Goal: Task Accomplishment & Management: Manage account settings

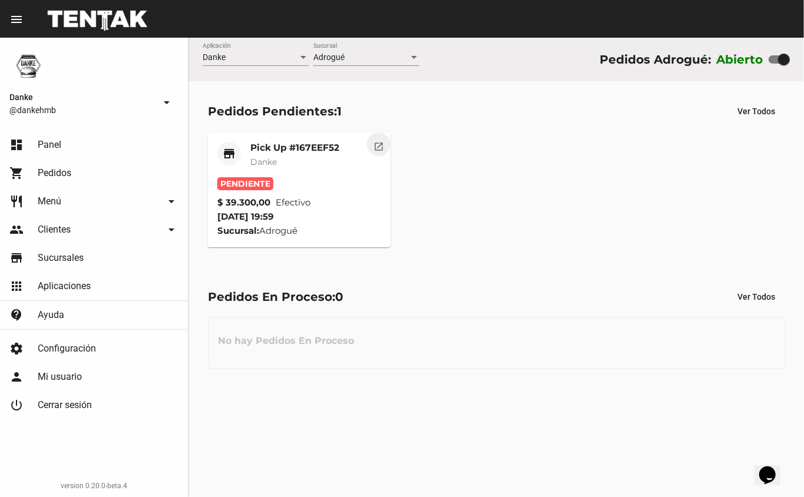
click at [373, 149] on mat-icon "open_in_new" at bounding box center [378, 145] width 11 height 11
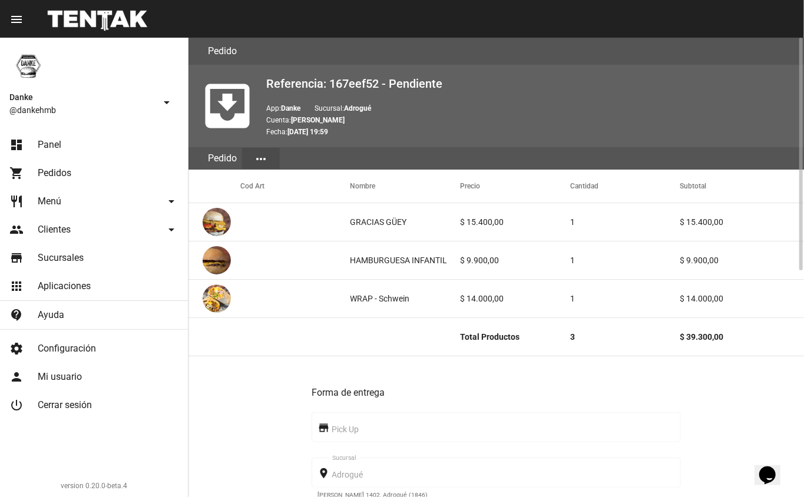
click at [75, 146] on link "dashboard Panel" at bounding box center [94, 145] width 188 height 28
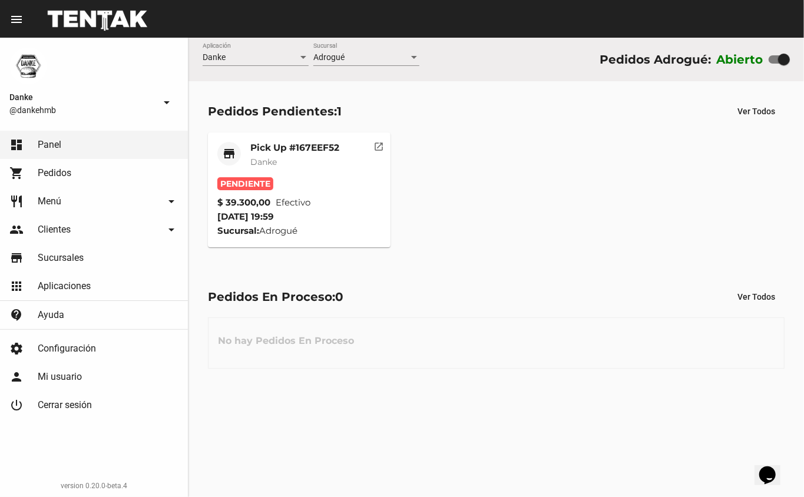
click at [374, 146] on mat-icon "open_in_new" at bounding box center [378, 145] width 11 height 11
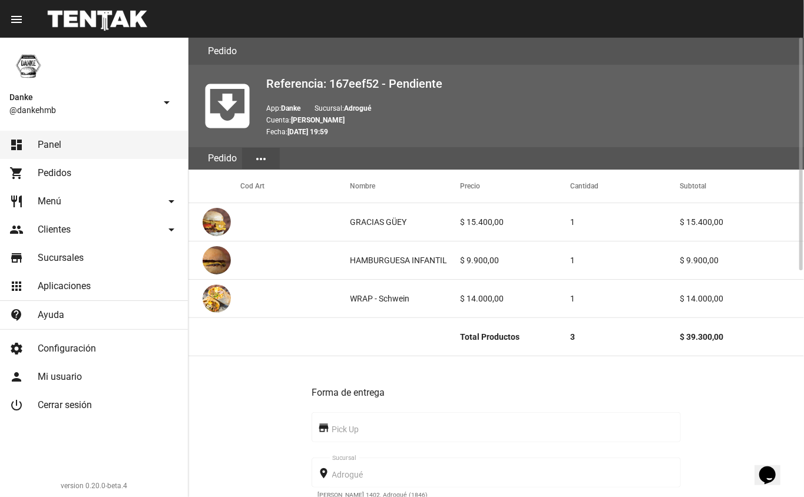
click at [93, 132] on link "dashboard Panel" at bounding box center [94, 145] width 188 height 28
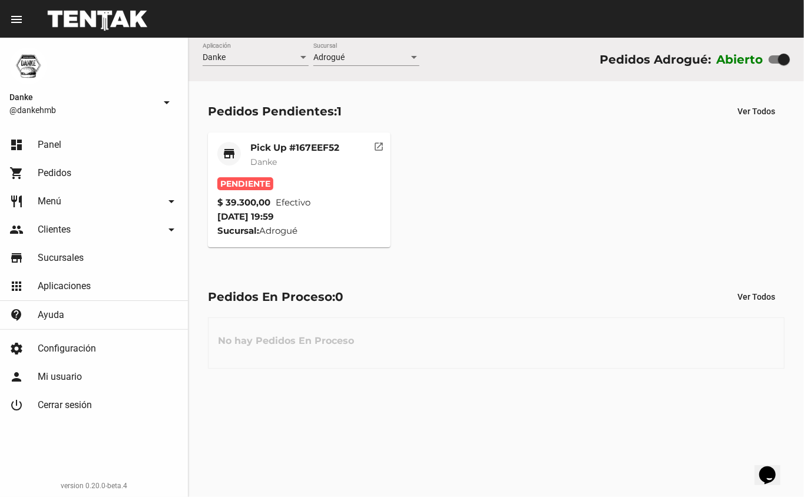
click at [377, 145] on mat-icon "open_in_new" at bounding box center [378, 145] width 11 height 11
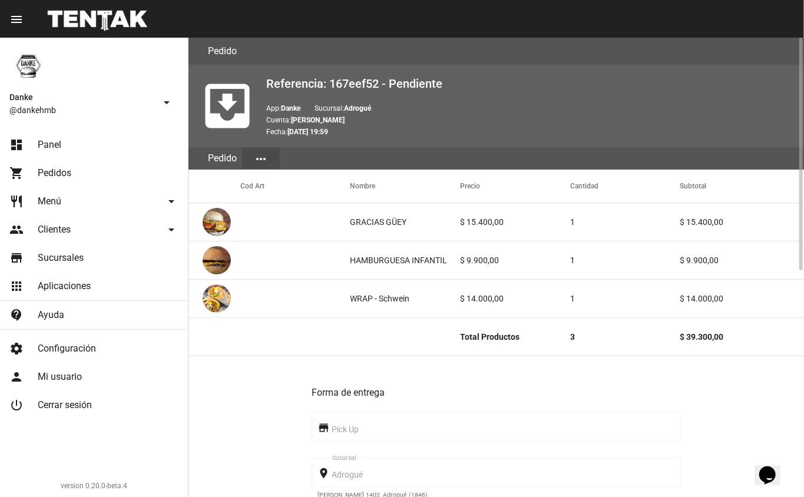
click at [61, 138] on link "dashboard Panel" at bounding box center [94, 145] width 188 height 28
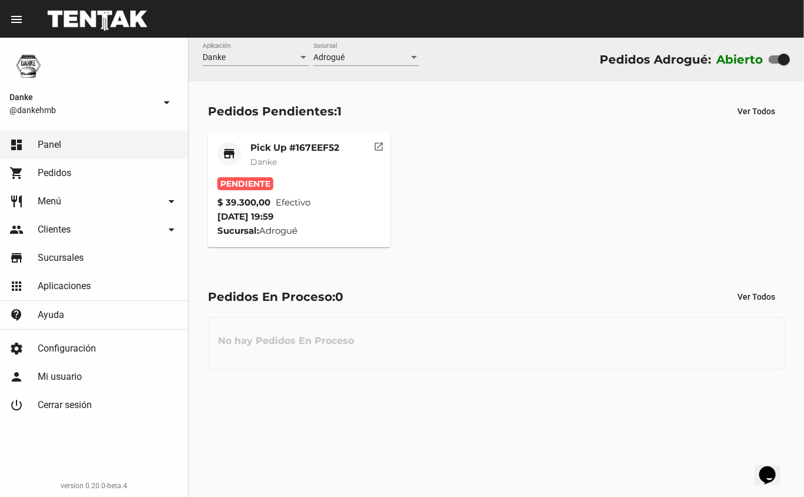
click at [286, 147] on mat-card-title "Pick Up #167EEF52" at bounding box center [294, 148] width 89 height 12
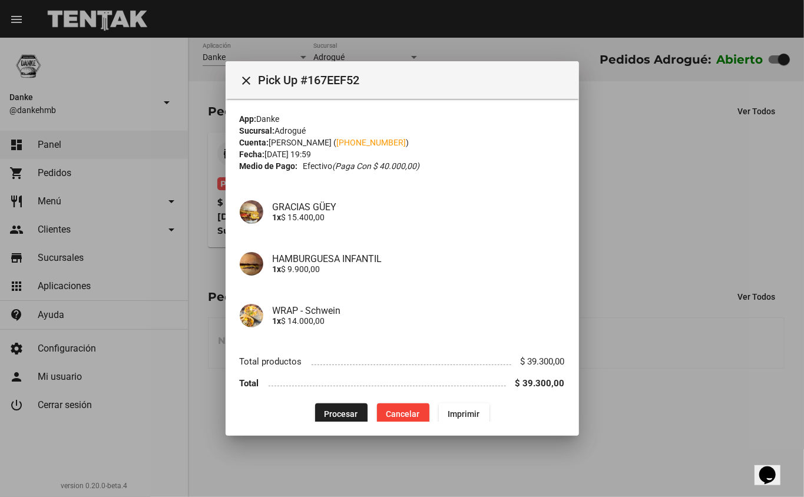
click at [631, 316] on div at bounding box center [402, 248] width 804 height 497
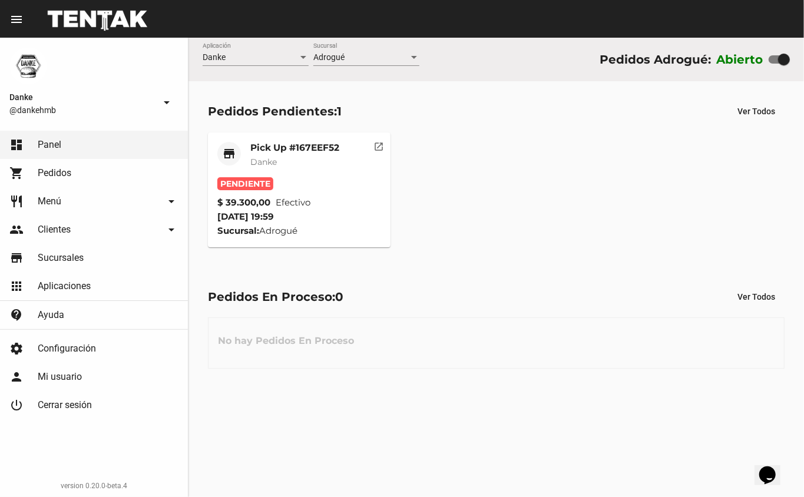
click at [268, 158] on span "Danke" at bounding box center [263, 162] width 26 height 11
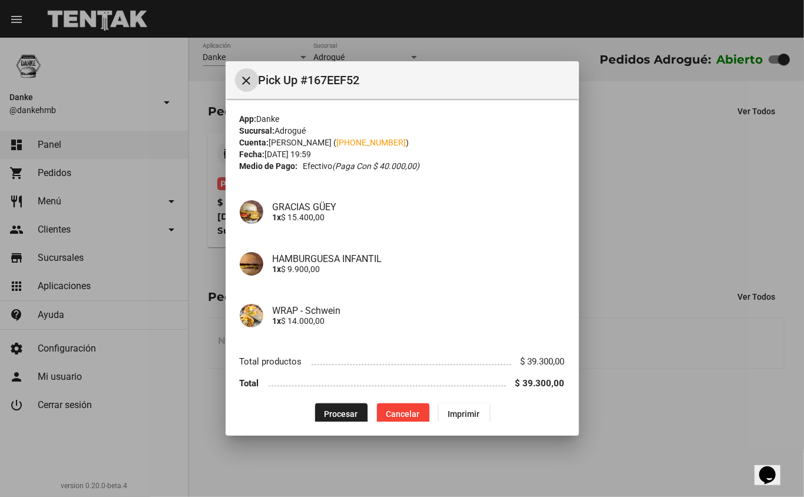
click at [333, 413] on span "Procesar" at bounding box center [341, 413] width 34 height 9
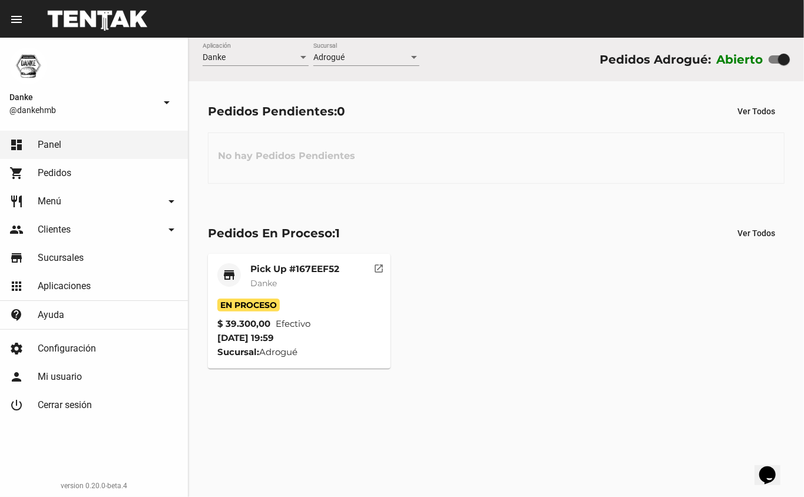
click at [263, 264] on mat-card-title "Pick Up #167EEF52" at bounding box center [294, 269] width 89 height 12
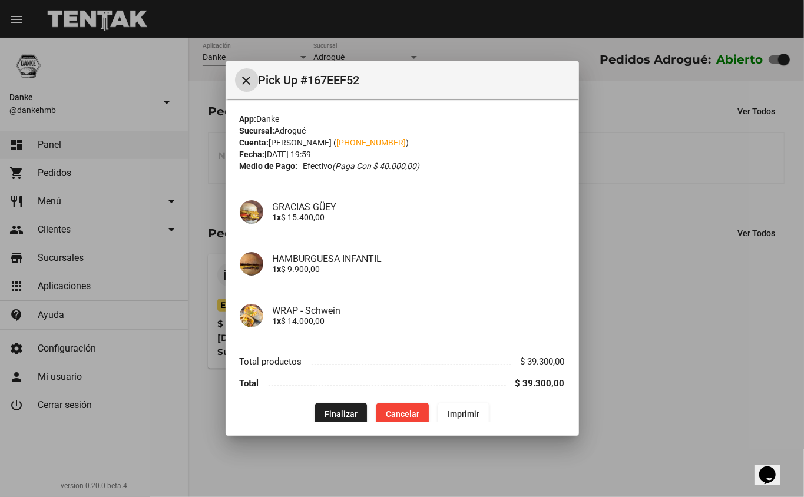
click at [337, 411] on span "Finalizar" at bounding box center [340, 413] width 33 height 9
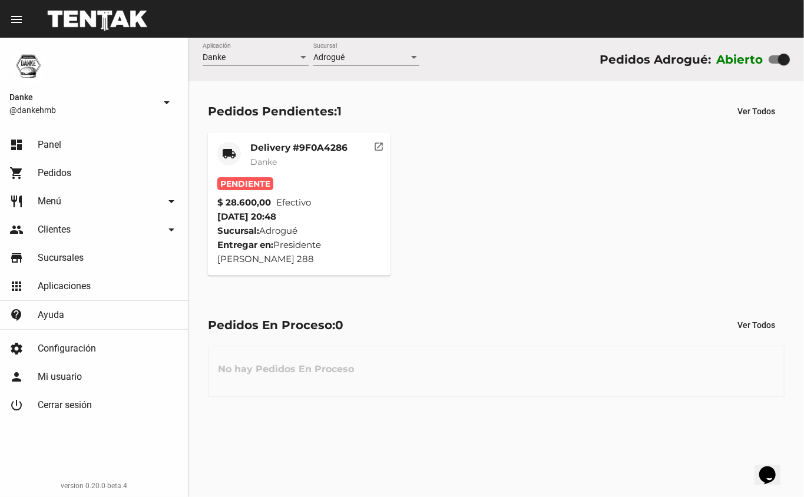
click at [307, 150] on mat-card-title "Delivery #9F0A4286" at bounding box center [298, 148] width 97 height 12
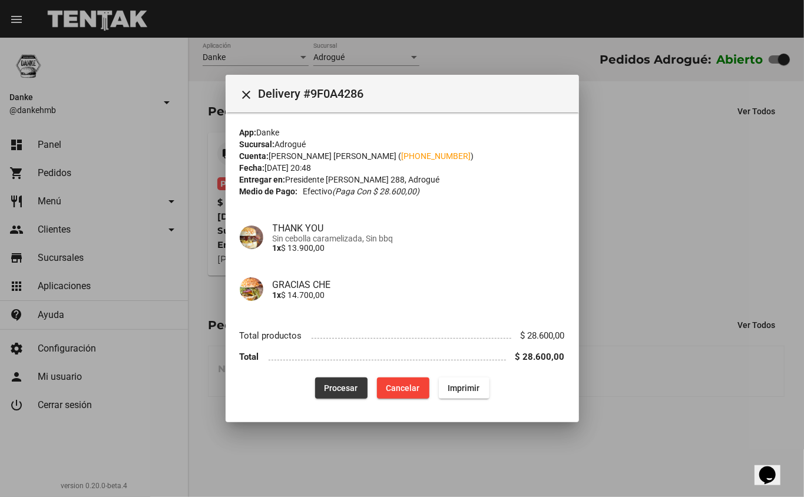
click at [335, 391] on span "Procesar" at bounding box center [341, 387] width 34 height 9
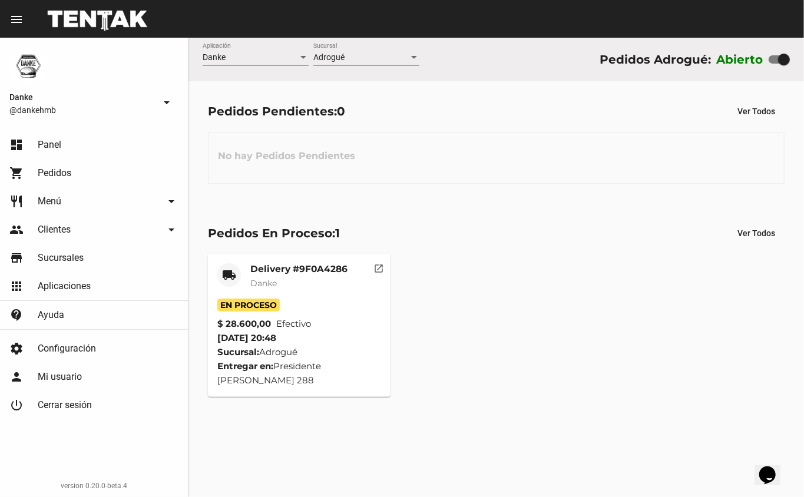
click at [312, 283] on mat-card-subtitle "Danke" at bounding box center [298, 283] width 97 height 12
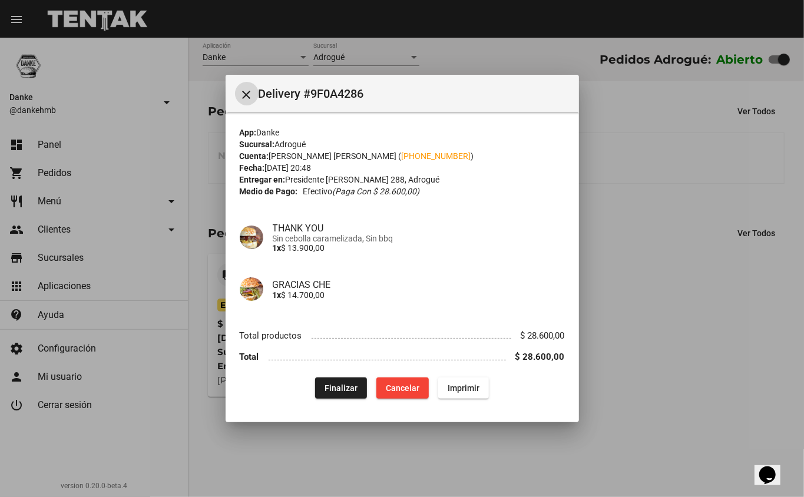
click at [662, 304] on div at bounding box center [402, 248] width 804 height 497
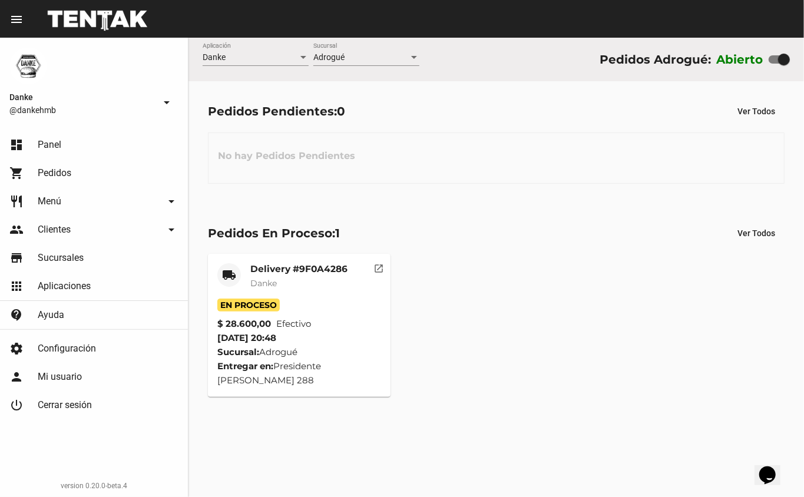
click at [245, 290] on mat-card-header "local_shipping Delivery #9F0A4286 Danke" at bounding box center [299, 280] width 164 height 35
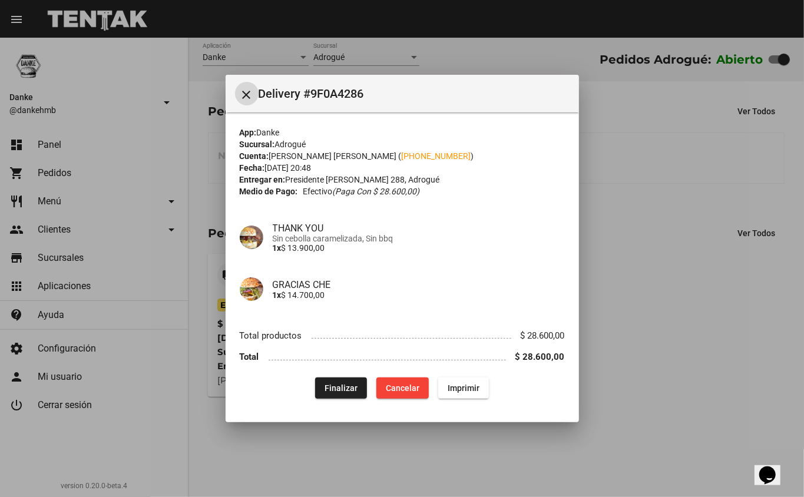
click at [336, 387] on span "Finalizar" at bounding box center [340, 387] width 33 height 9
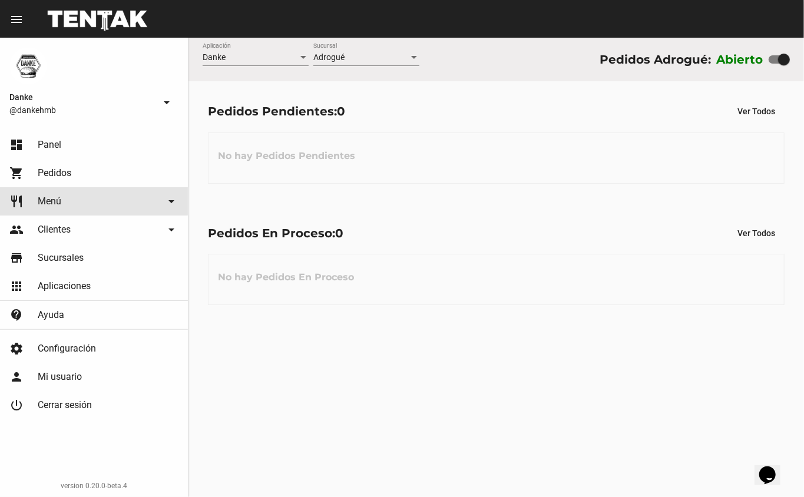
click at [51, 187] on link "restaurant Menú arrow_drop_down" at bounding box center [94, 201] width 188 height 28
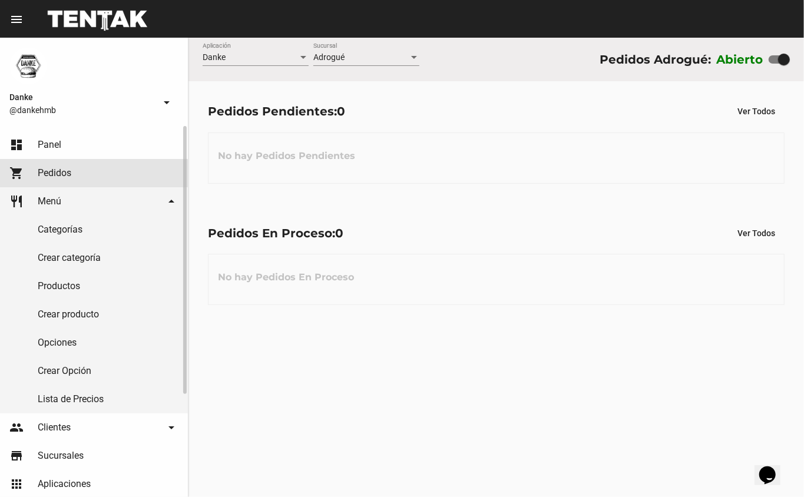
click at [50, 177] on span "Pedidos" at bounding box center [55, 173] width 34 height 12
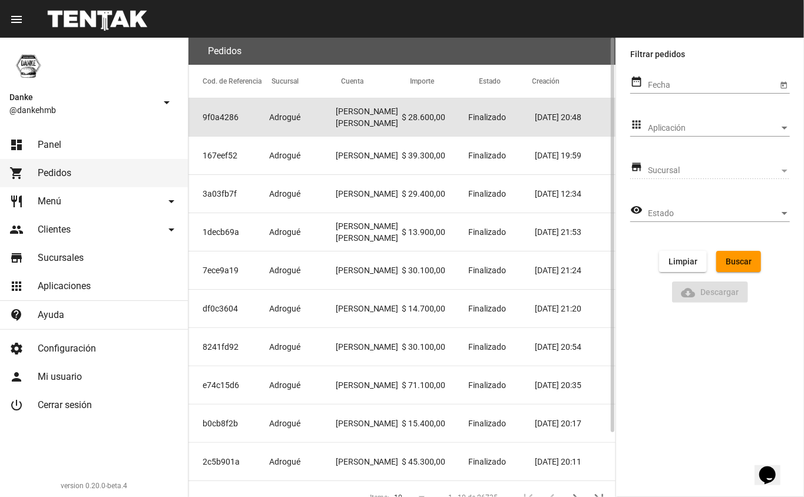
click at [247, 122] on mat-cell "9f0a4286" at bounding box center [228, 117] width 81 height 38
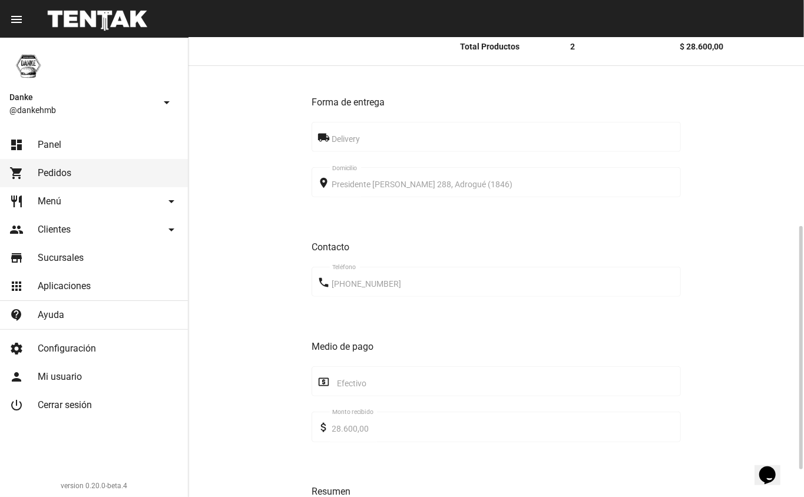
scroll to position [324, 0]
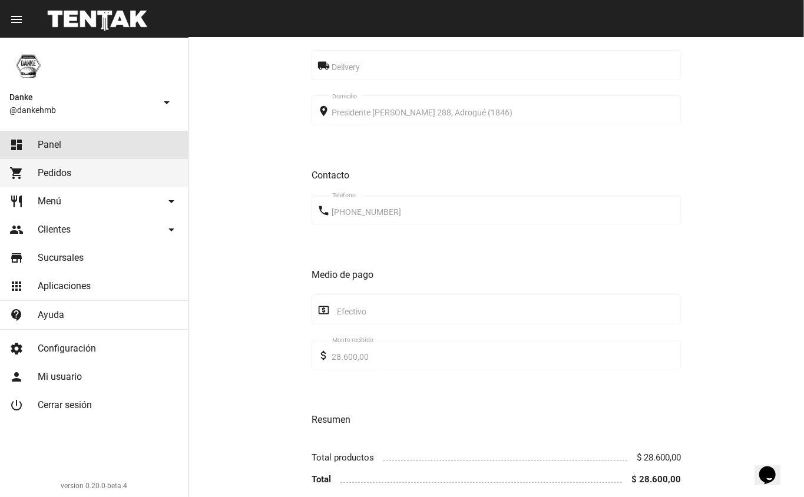
click at [116, 132] on link "dashboard Panel" at bounding box center [94, 145] width 188 height 28
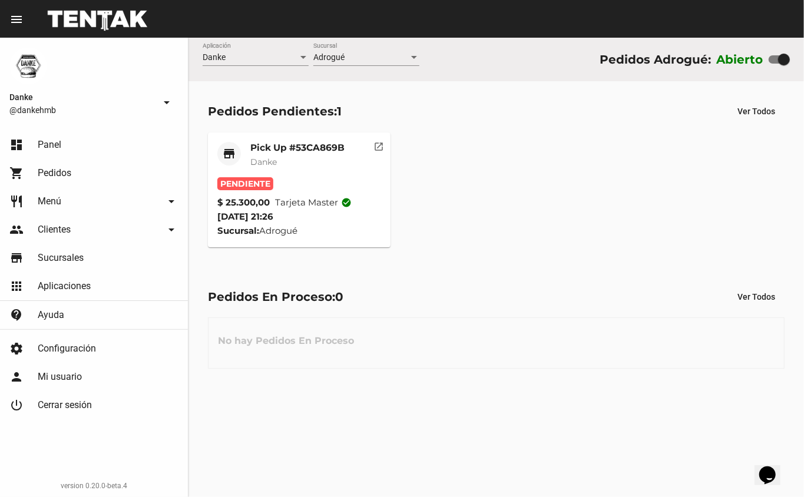
click at [311, 146] on mat-card-title "Pick Up #53CA869B" at bounding box center [297, 148] width 94 height 12
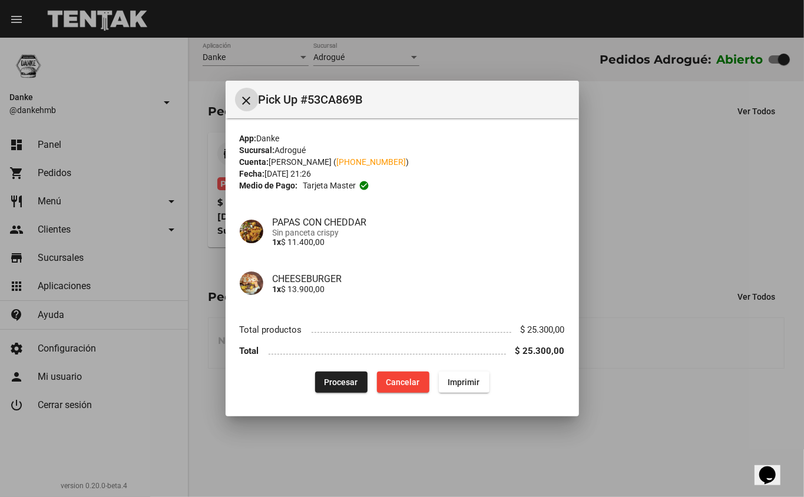
click at [457, 451] on div at bounding box center [402, 248] width 804 height 497
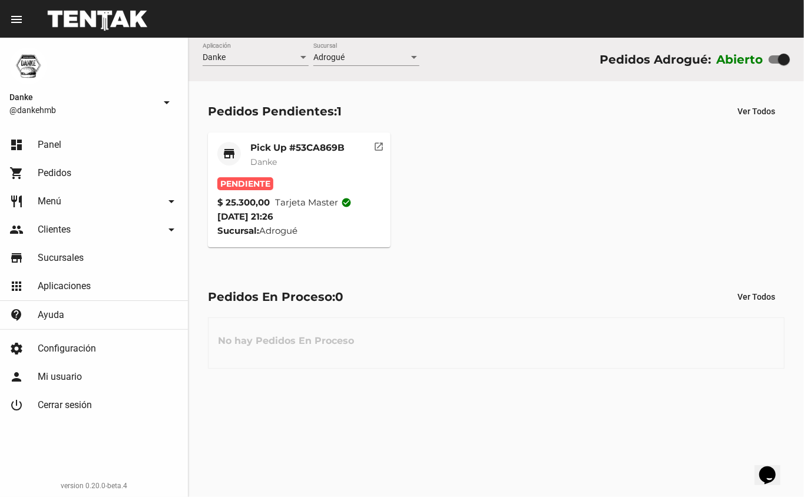
click at [290, 144] on mat-card-title "Pick Up #53CA869B" at bounding box center [297, 148] width 94 height 12
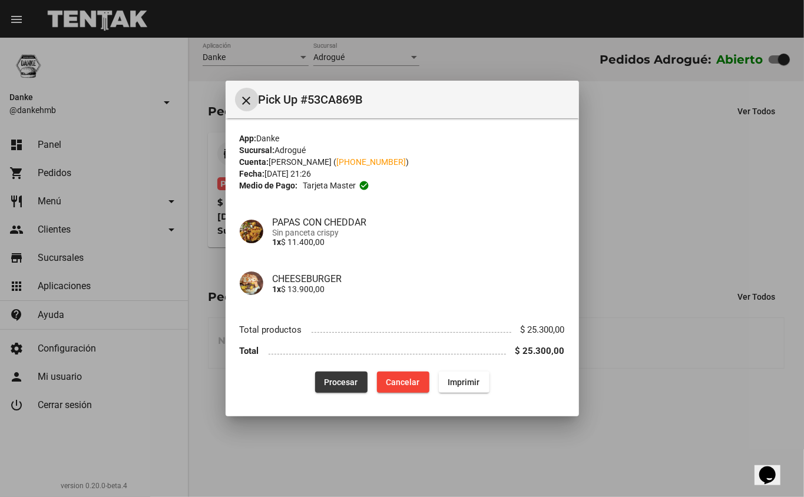
click at [340, 377] on span "Procesar" at bounding box center [341, 381] width 34 height 9
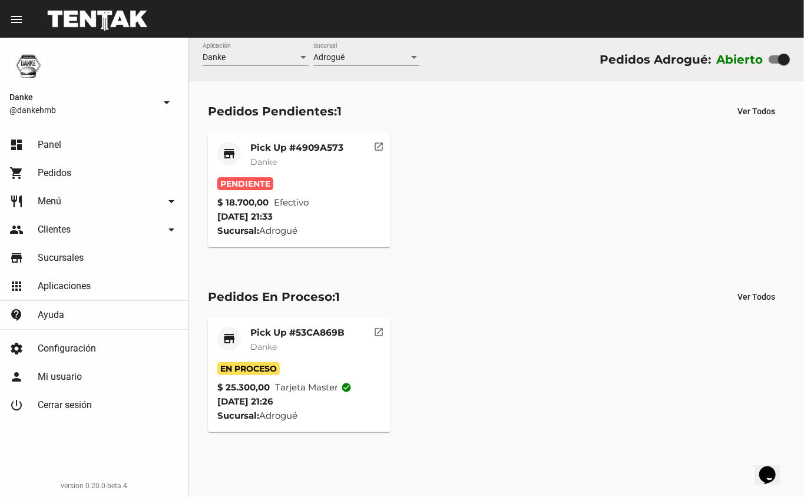
click at [267, 146] on mat-card-title "Pick Up #4909A573" at bounding box center [296, 148] width 93 height 12
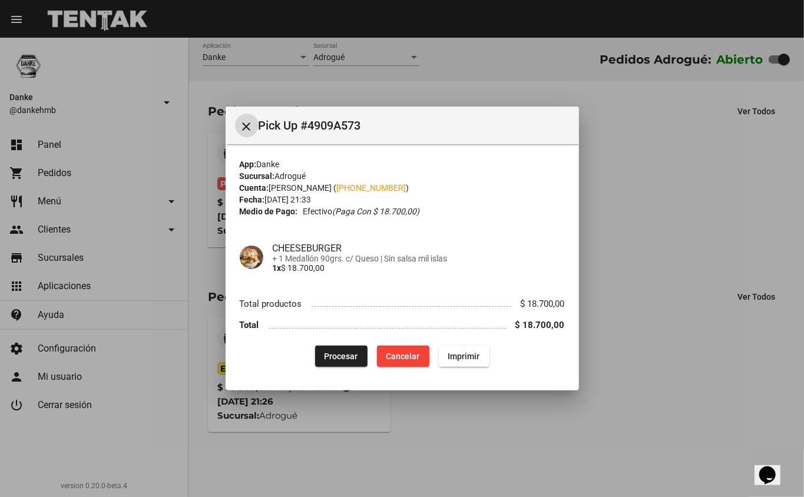
click at [668, 303] on div at bounding box center [402, 248] width 804 height 497
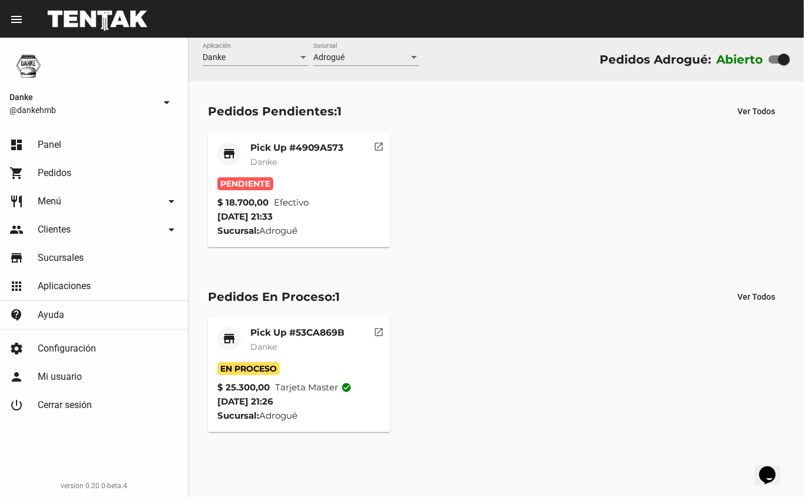
click at [300, 154] on div "Pick Up #4909A573 Danke" at bounding box center [296, 159] width 93 height 35
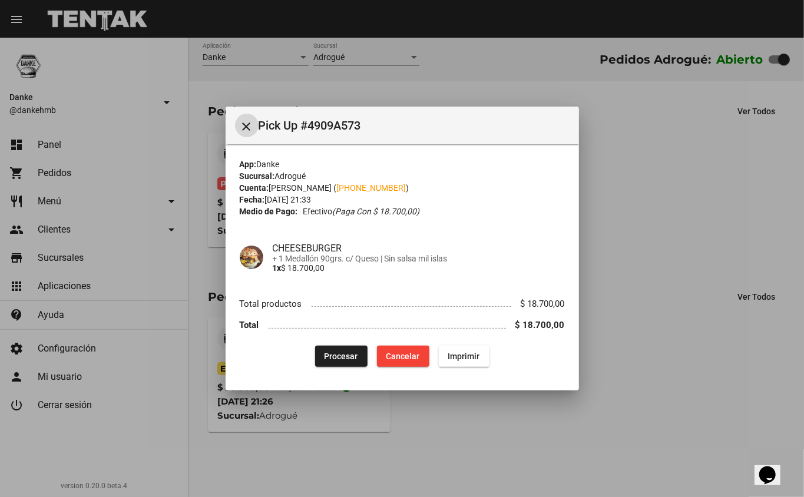
click at [343, 361] on button "Procesar" at bounding box center [341, 356] width 52 height 21
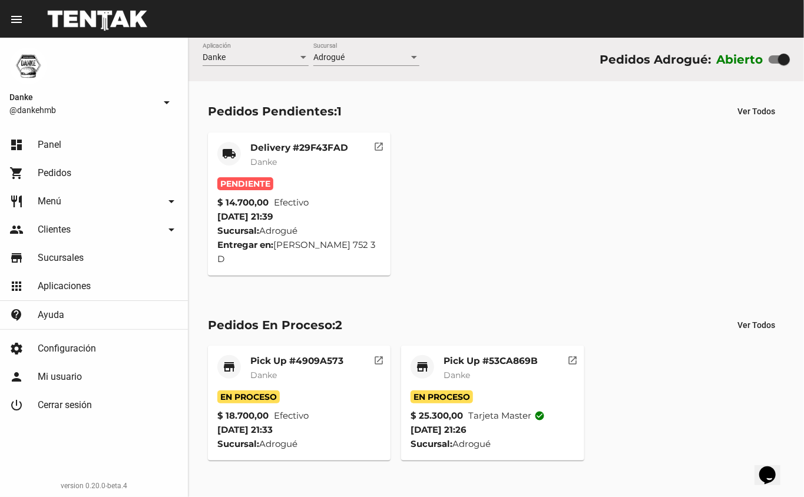
click at [339, 156] on mat-card-subtitle "Danke" at bounding box center [299, 162] width 98 height 12
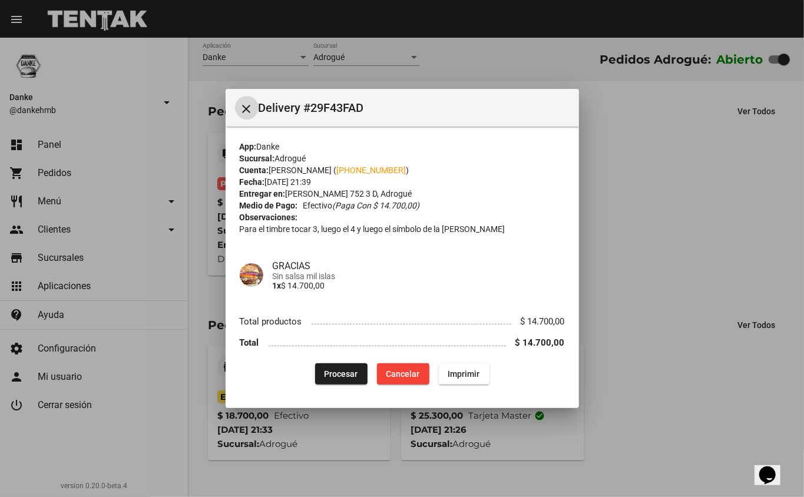
click at [396, 370] on span "Cancelar" at bounding box center [403, 373] width 34 height 9
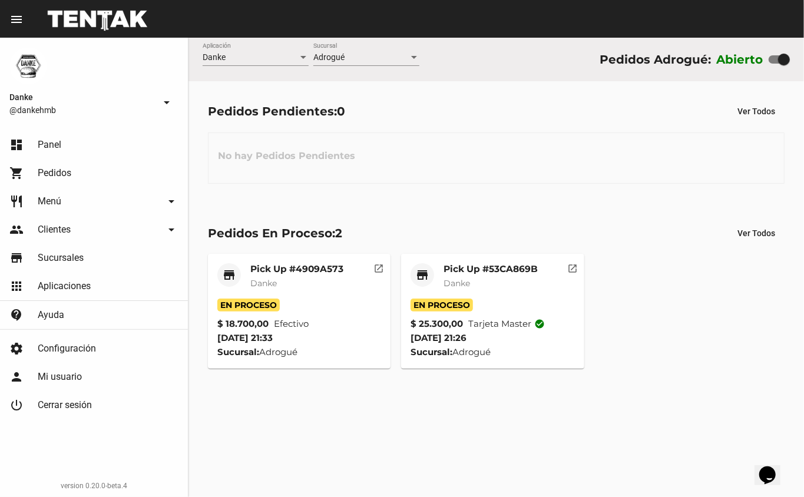
click at [512, 187] on div "Pedidos Pendientes: 0 Ver Todos No hay Pedidos Pendientes" at bounding box center [495, 141] width 615 height 121
click at [475, 295] on div "Pick Up #53CA869B Danke" at bounding box center [490, 280] width 94 height 35
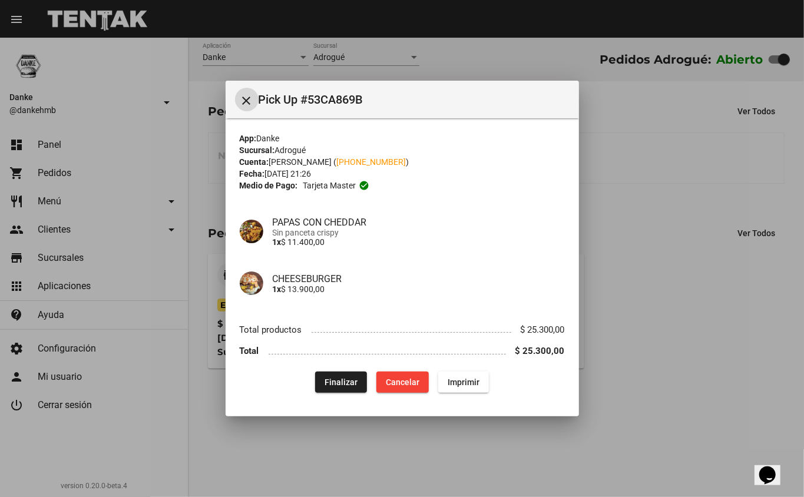
click at [692, 344] on div at bounding box center [402, 248] width 804 height 497
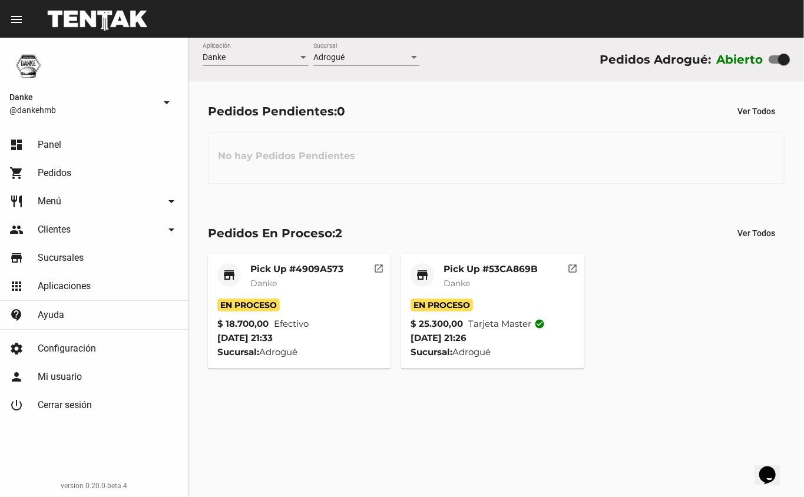
click at [434, 270] on mat-card-header "store Pick Up #53CA869B Danke" at bounding box center [492, 280] width 164 height 35
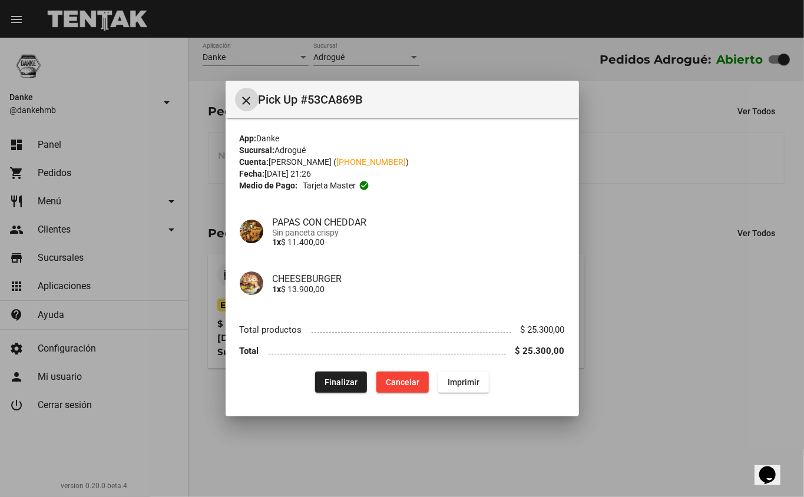
click at [621, 326] on div at bounding box center [402, 248] width 804 height 497
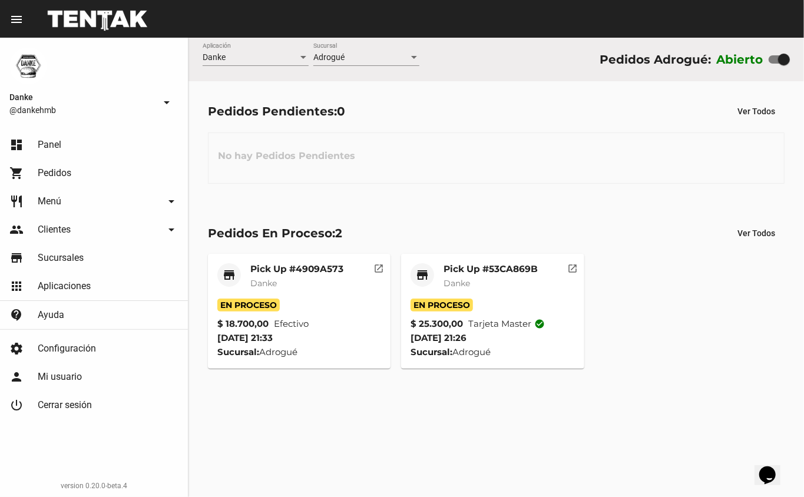
click at [231, 293] on mat-card-header "store Pick Up #4909A573 Danke" at bounding box center [299, 280] width 164 height 35
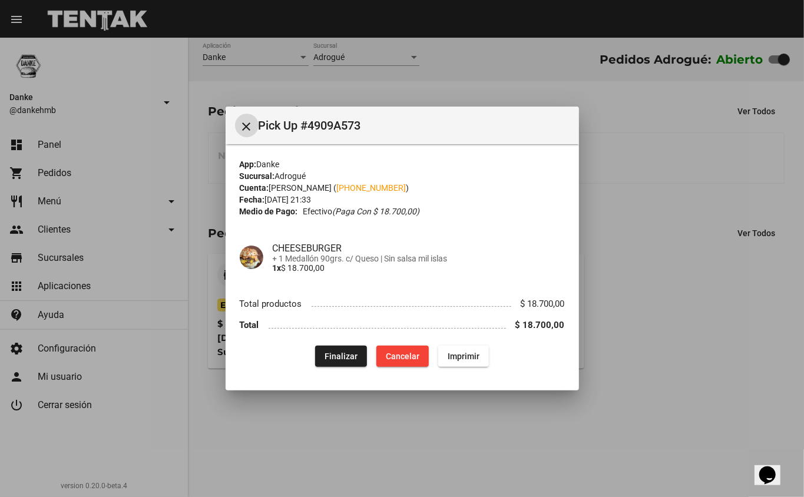
click at [689, 314] on div at bounding box center [402, 248] width 804 height 497
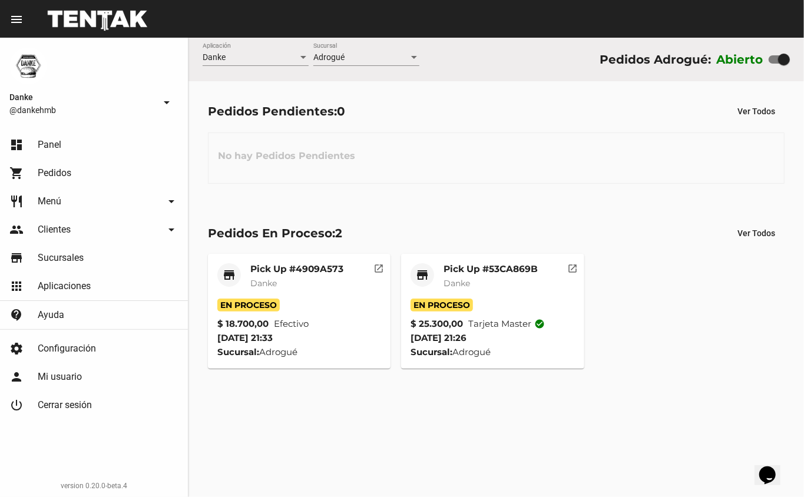
click at [436, 286] on mat-card-header "store Pick Up #53CA869B Danke" at bounding box center [492, 280] width 164 height 35
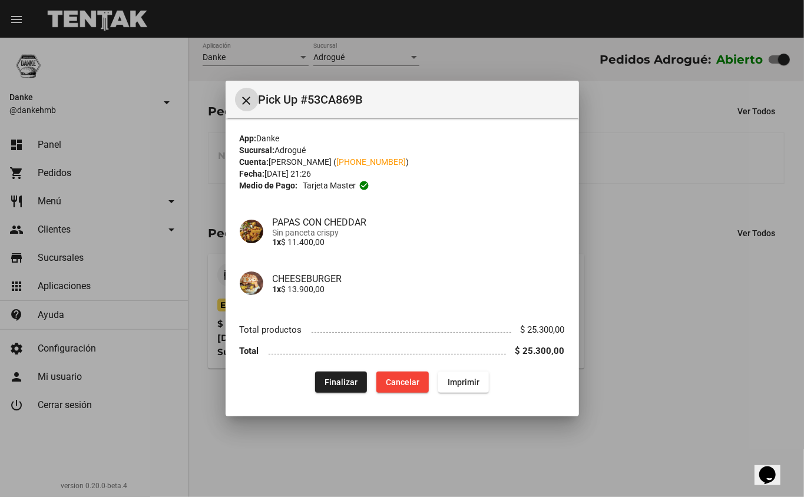
click at [341, 387] on span "Finalizar" at bounding box center [340, 381] width 33 height 9
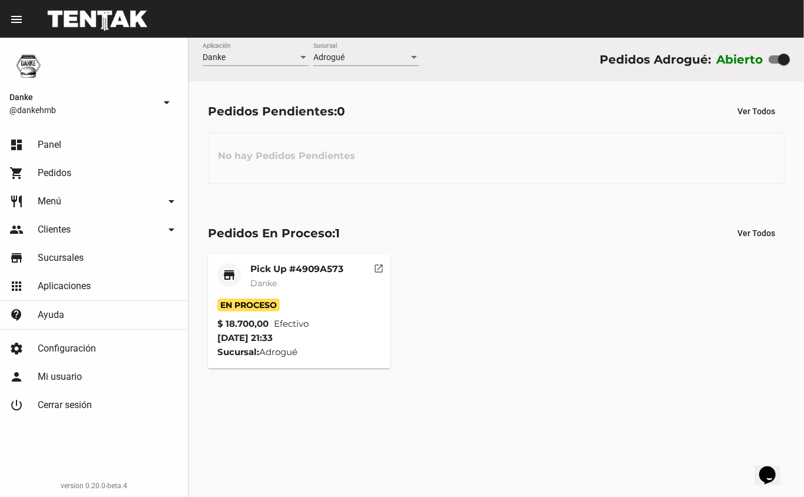
click at [582, 271] on div "store Pick Up #4909A573 Danke En Proceso $ 18.700,00 Efectivo 12/8/25 21:33 Suc…" at bounding box center [496, 310] width 587 height 125
click at [499, 65] on div "Danke Aplicación Adrogué Sucursal Pedidos Adrogué: Abierto" at bounding box center [495, 60] width 615 height 44
click at [247, 269] on mat-card-header "store Pick Up #4909A573 Danke" at bounding box center [299, 280] width 164 height 35
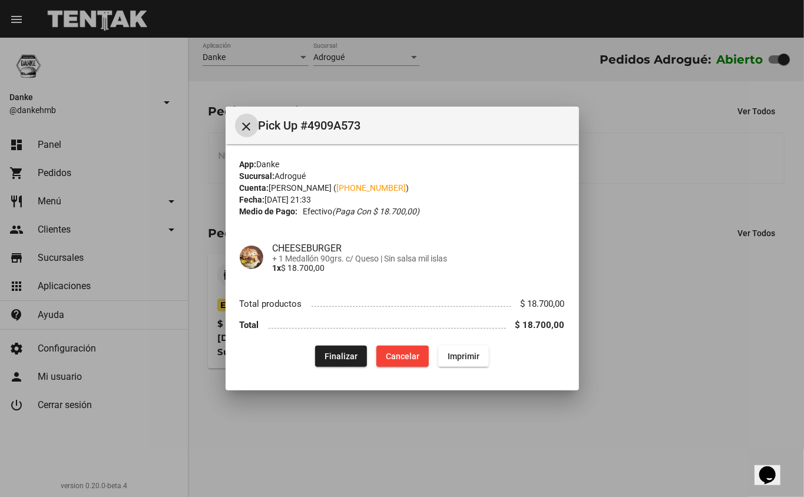
click at [323, 351] on button "Finalizar" at bounding box center [341, 356] width 52 height 21
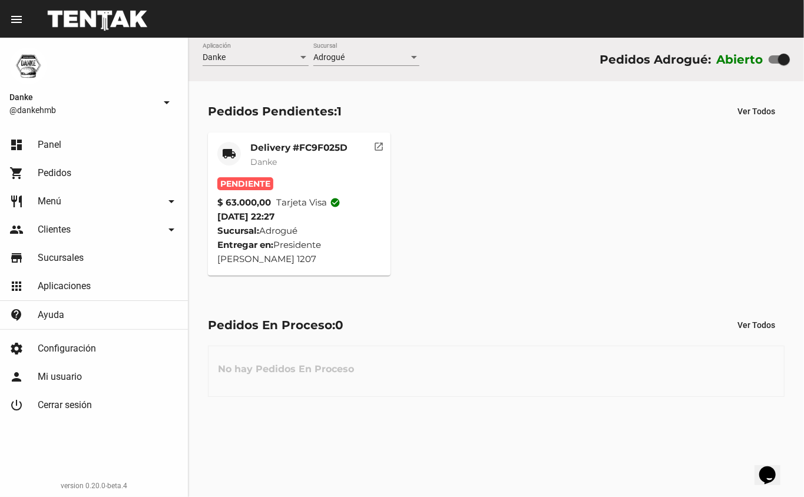
click at [254, 145] on mat-card-title "Delivery #FC9F025D" at bounding box center [298, 148] width 97 height 12
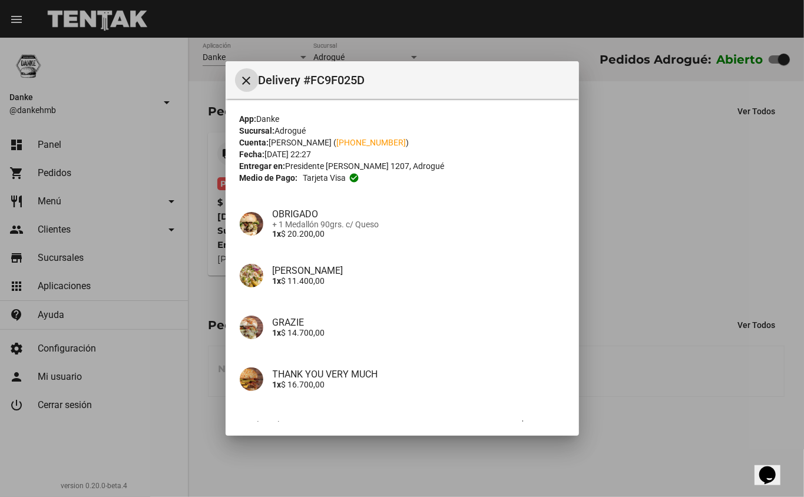
scroll to position [76, 0]
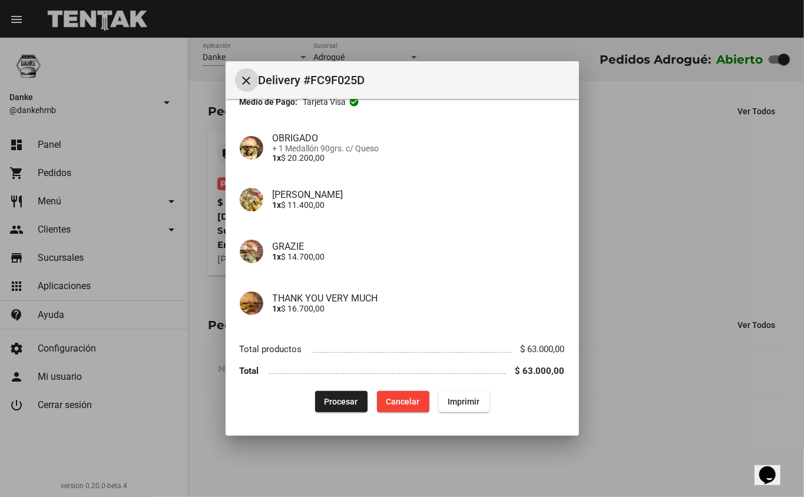
click at [393, 397] on span "Cancelar" at bounding box center [403, 401] width 34 height 9
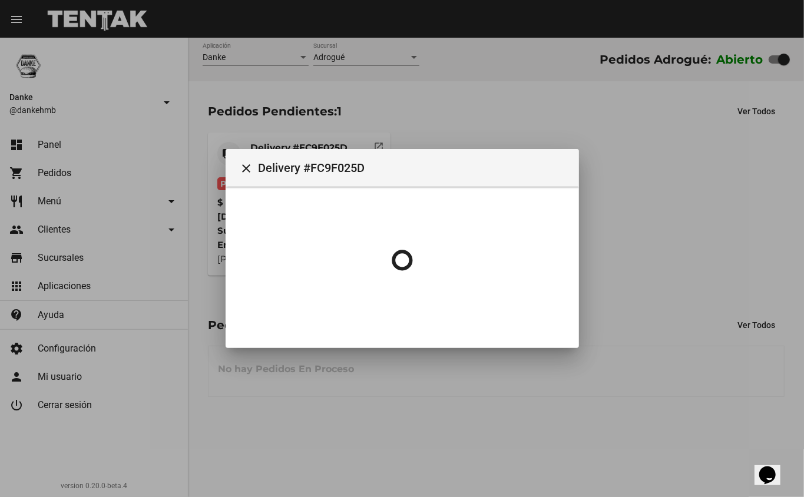
scroll to position [0, 0]
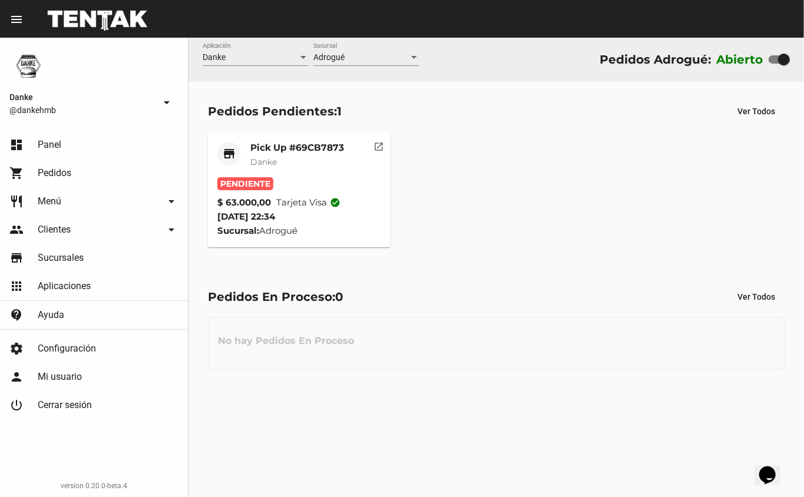
click at [267, 146] on mat-card-title "Pick Up #69CB7873" at bounding box center [297, 148] width 94 height 12
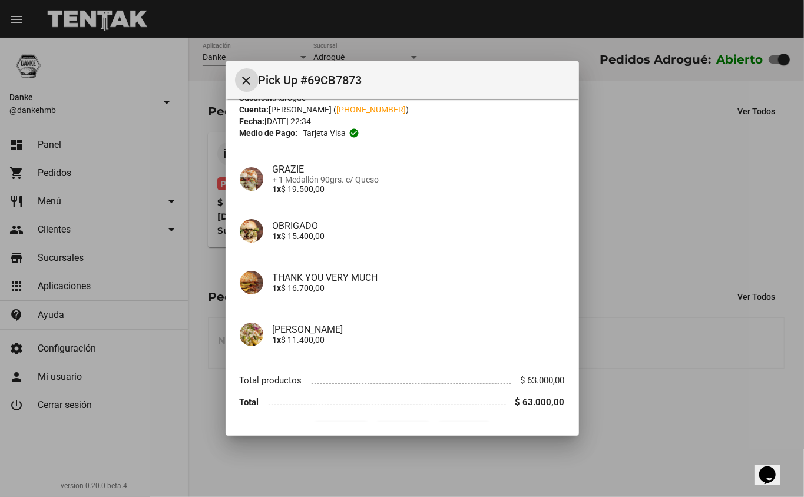
scroll to position [64, 0]
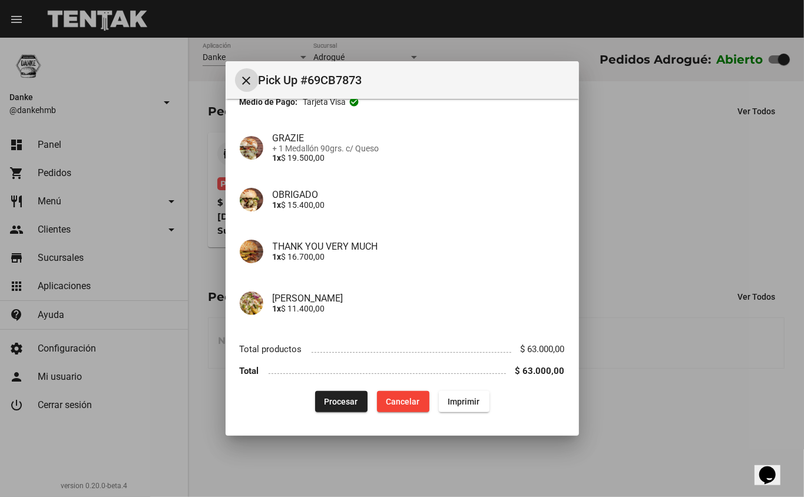
click at [341, 400] on span "Procesar" at bounding box center [341, 401] width 34 height 9
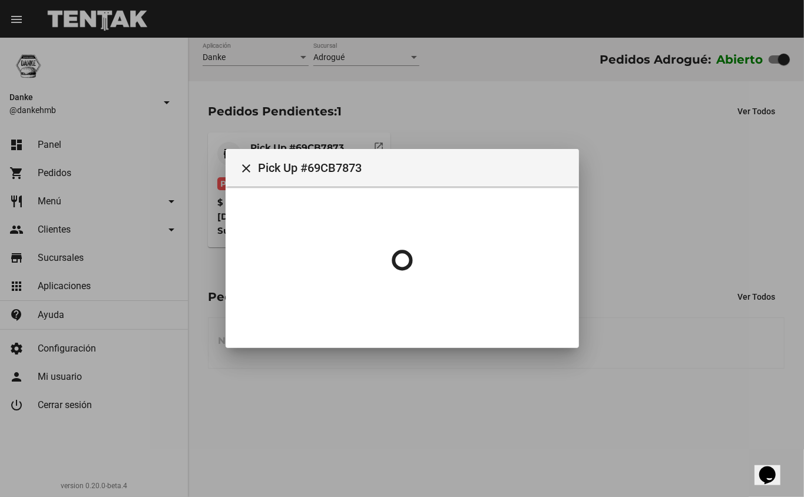
scroll to position [0, 0]
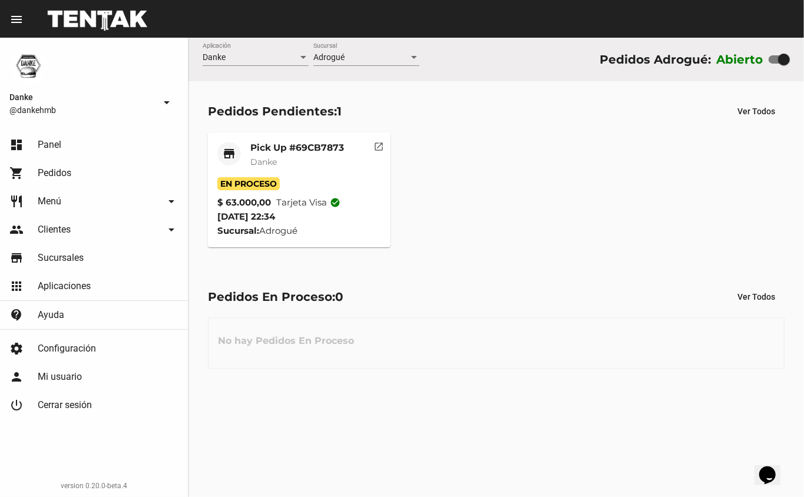
click at [276, 142] on mat-card-title "Pick Up #69CB7873" at bounding box center [297, 148] width 94 height 12
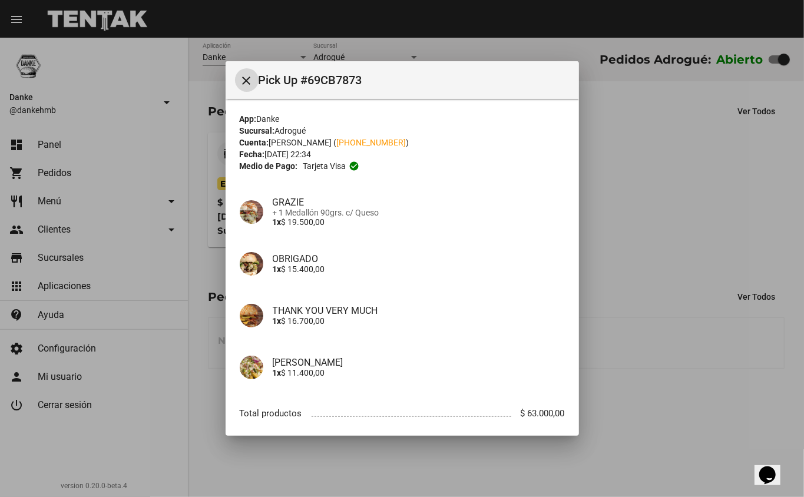
click at [661, 244] on div at bounding box center [402, 248] width 804 height 497
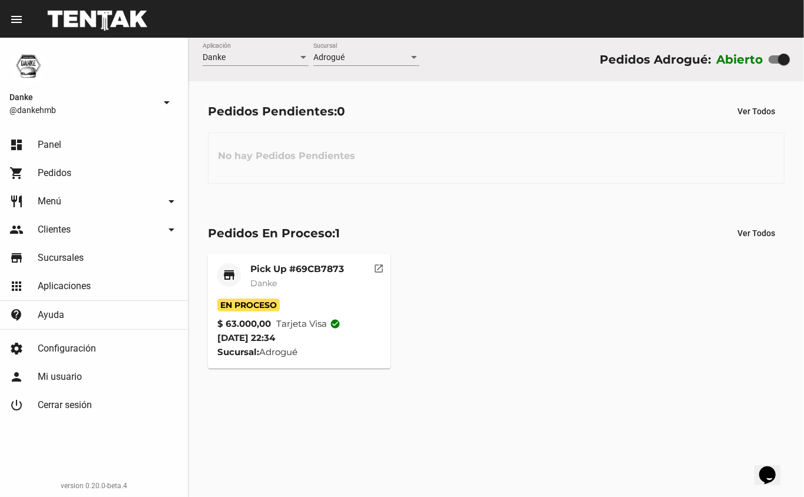
click at [316, 274] on mat-card-title "Pick Up #69CB7873" at bounding box center [297, 269] width 94 height 12
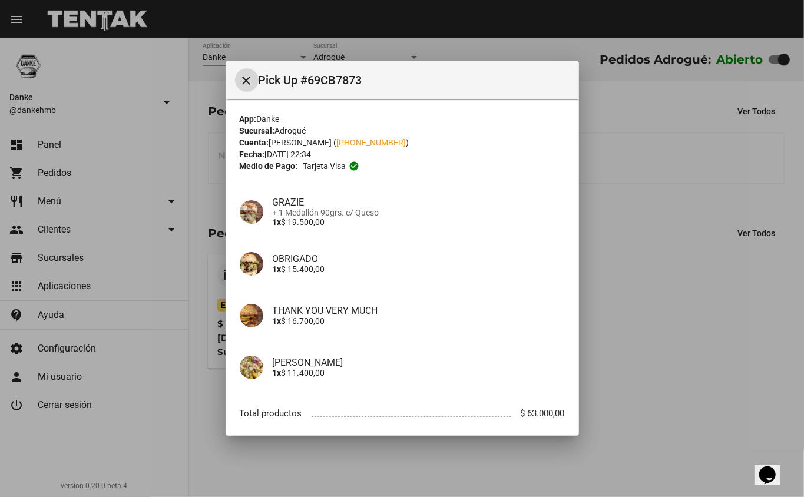
scroll to position [64, 0]
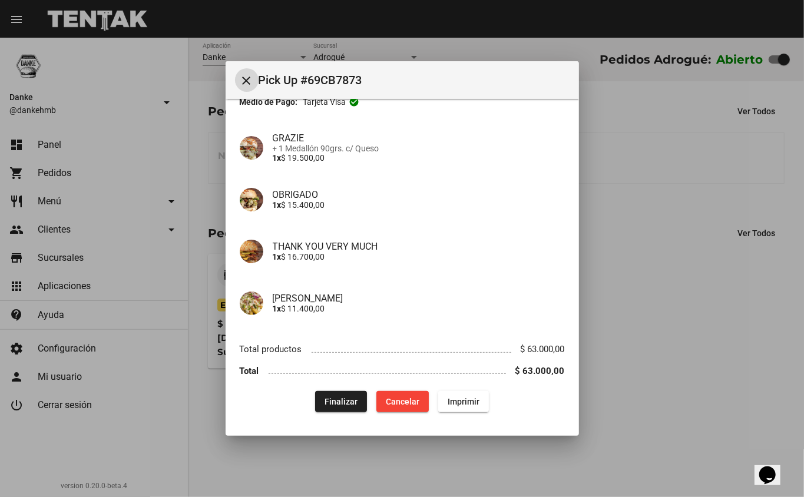
click at [325, 394] on button "Finalizar" at bounding box center [341, 401] width 52 height 21
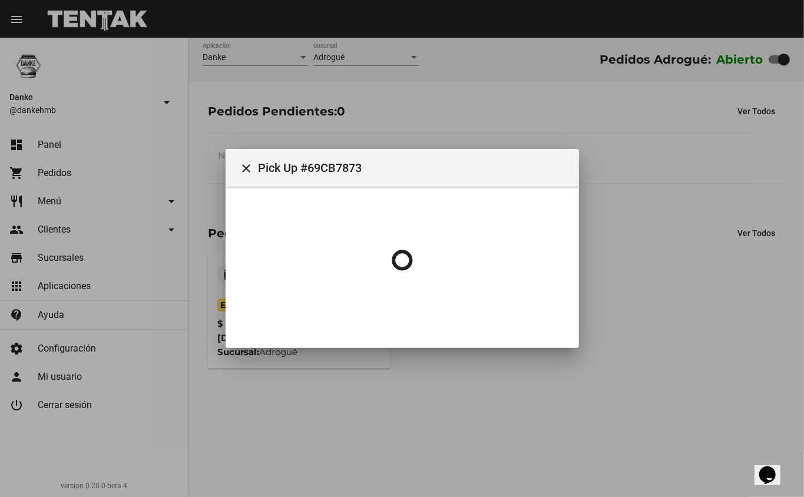
scroll to position [0, 0]
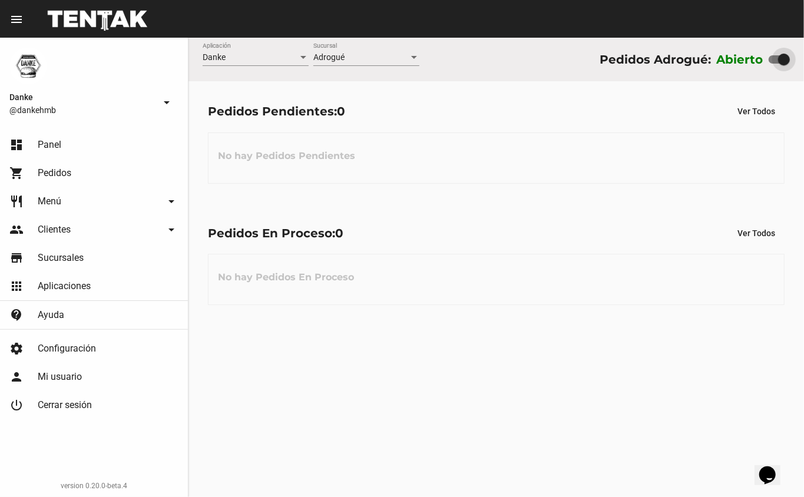
click at [770, 55] on div at bounding box center [778, 59] width 21 height 8
click at [774, 64] on input "checkbox" at bounding box center [774, 64] width 1 height 1
checkbox input "false"
